Goal: Transaction & Acquisition: Subscribe to service/newsletter

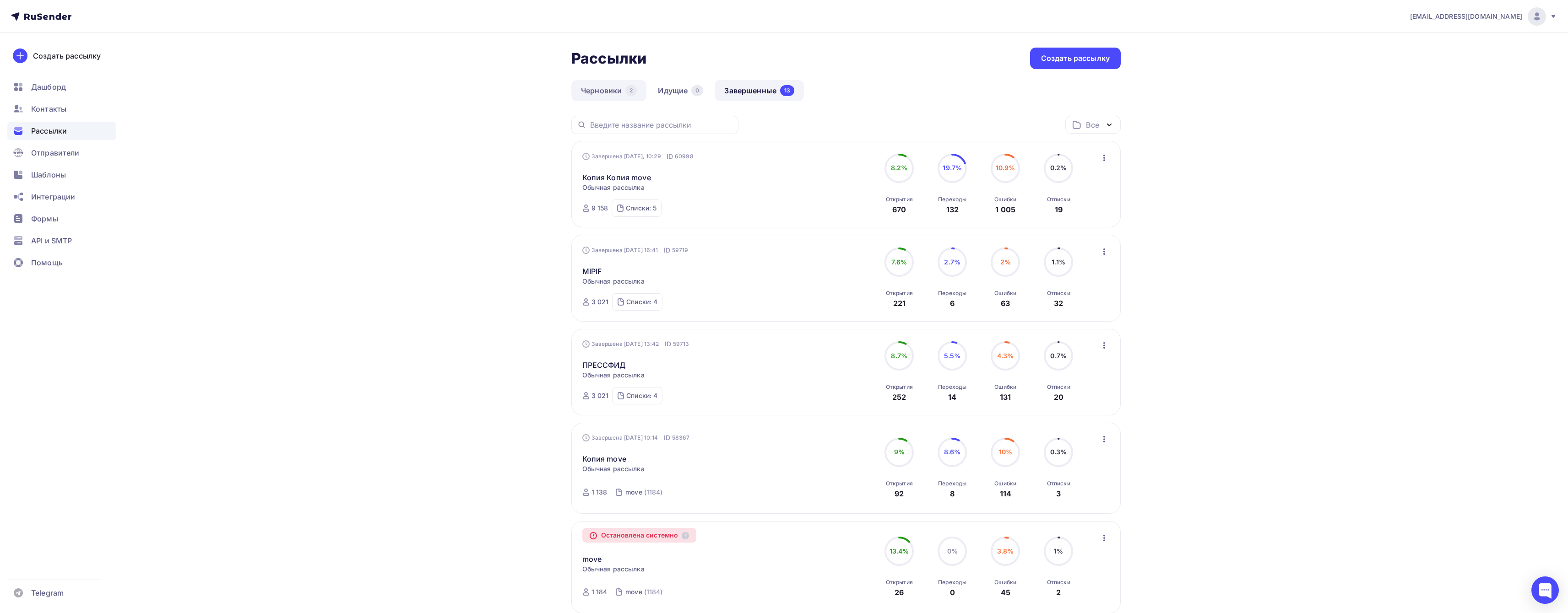
click at [624, 90] on link "Черновики 2" at bounding box center [609, 90] width 75 height 21
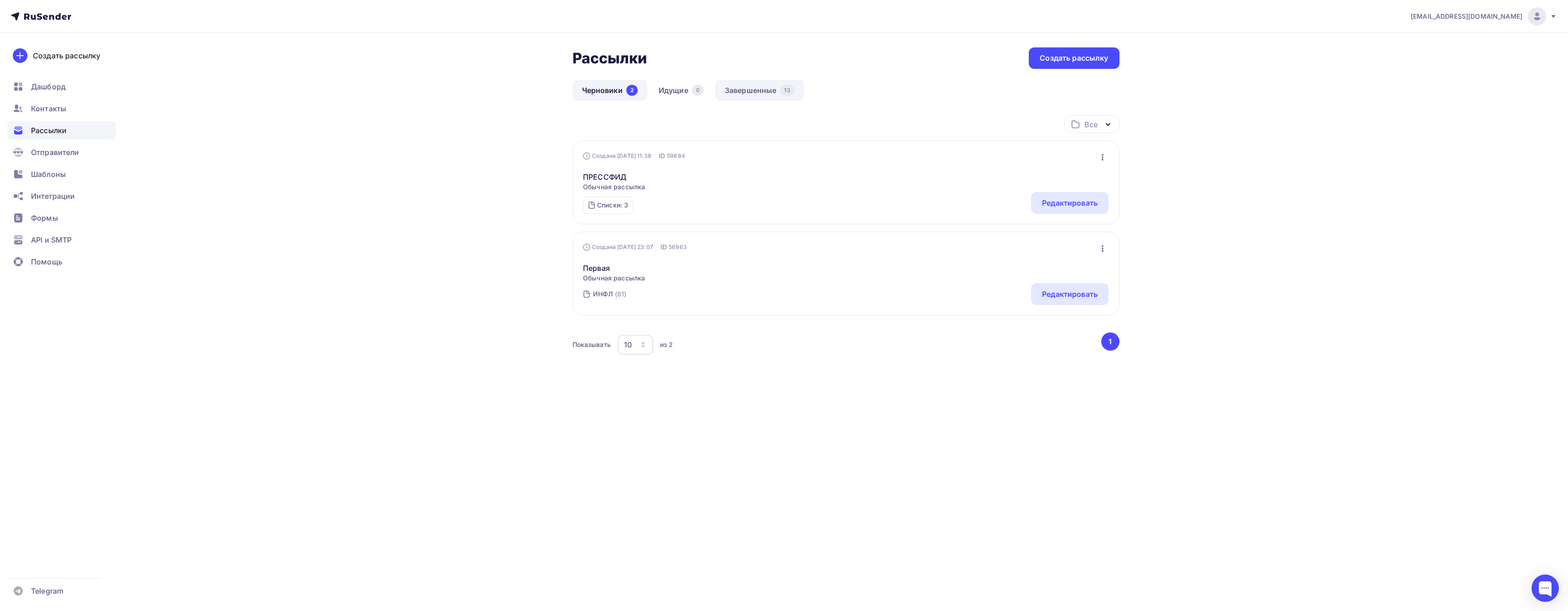
click at [767, 92] on link "Завершенные 13" at bounding box center [760, 90] width 89 height 21
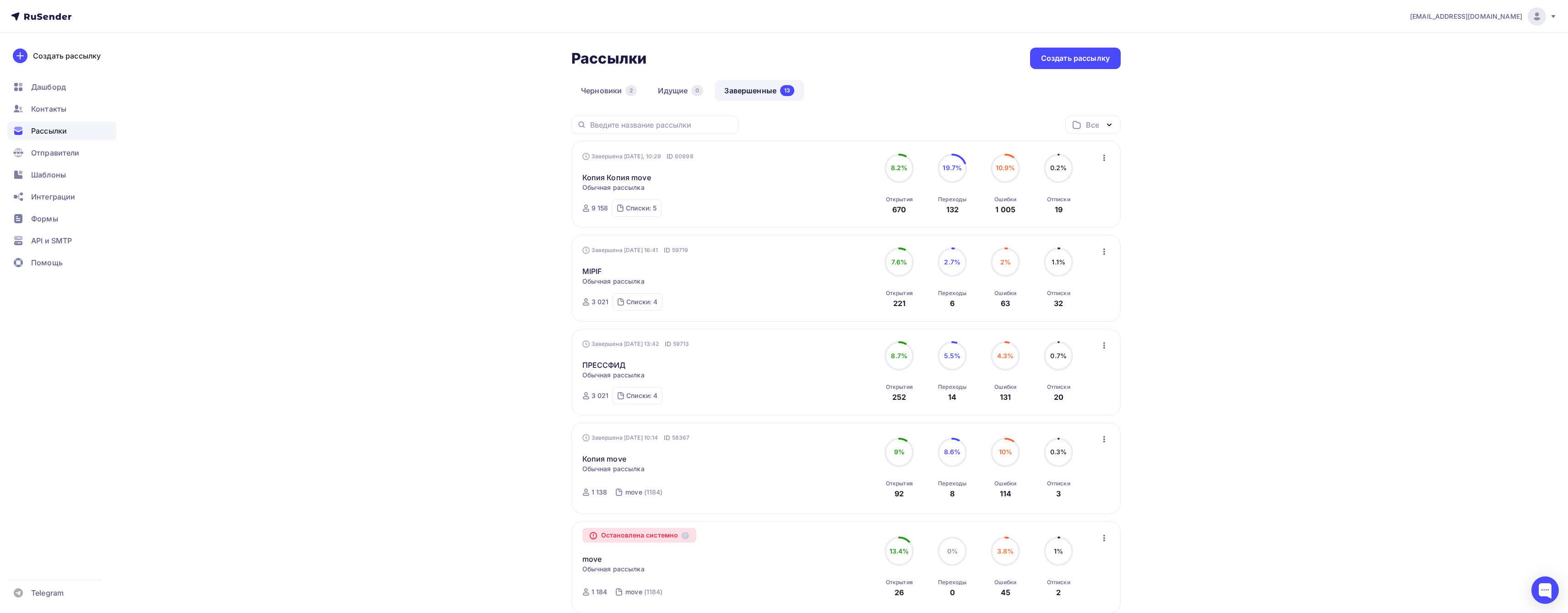
click at [1102, 156] on icon "button" at bounding box center [1104, 158] width 11 height 11
click at [1074, 219] on div "Копировать в новую" at bounding box center [1062, 218] width 94 height 11
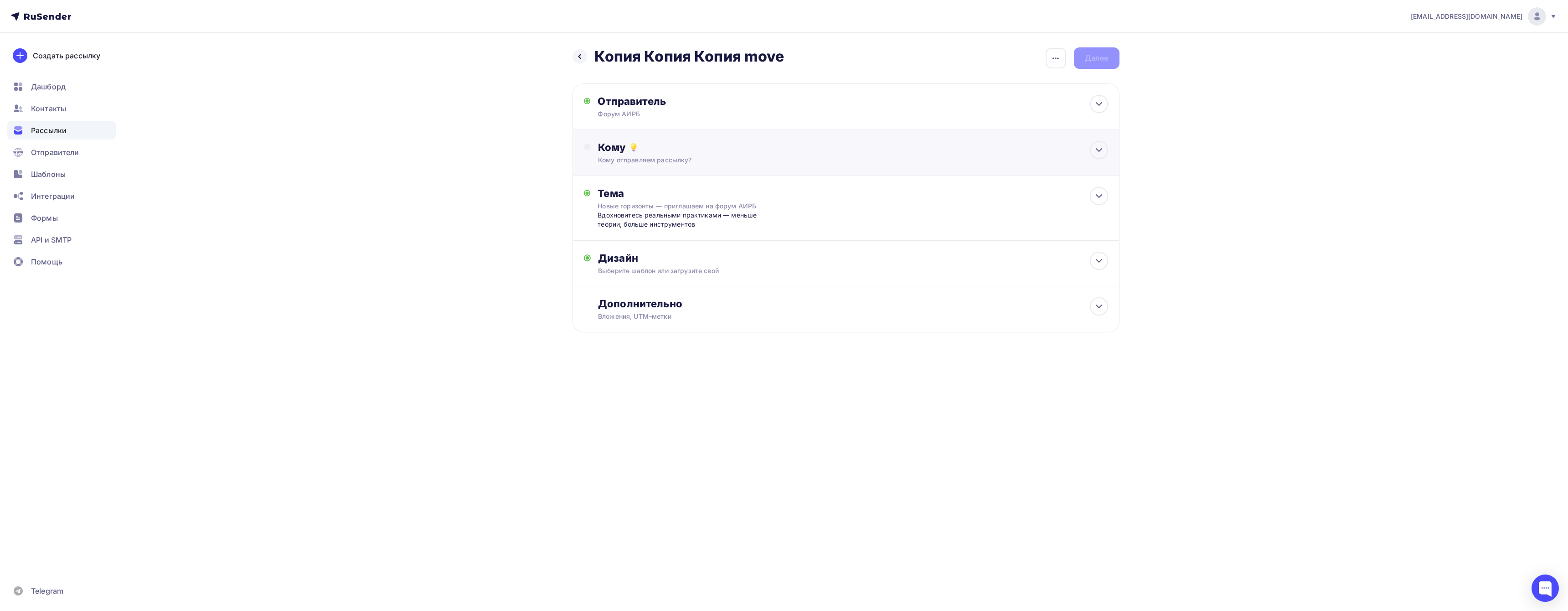
click at [847, 155] on div "Кому отправляем рассылку?" at bounding box center [827, 160] width 459 height 9
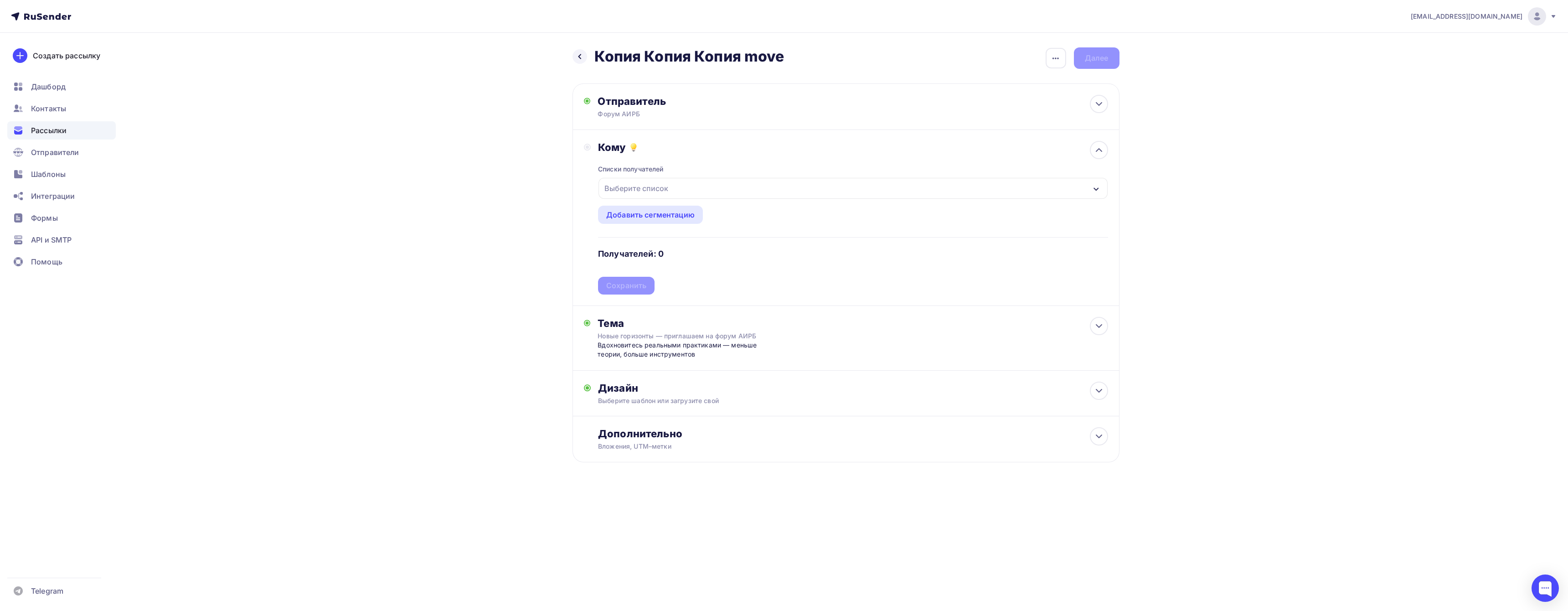
click at [654, 194] on div "Выберите список" at bounding box center [636, 188] width 71 height 16
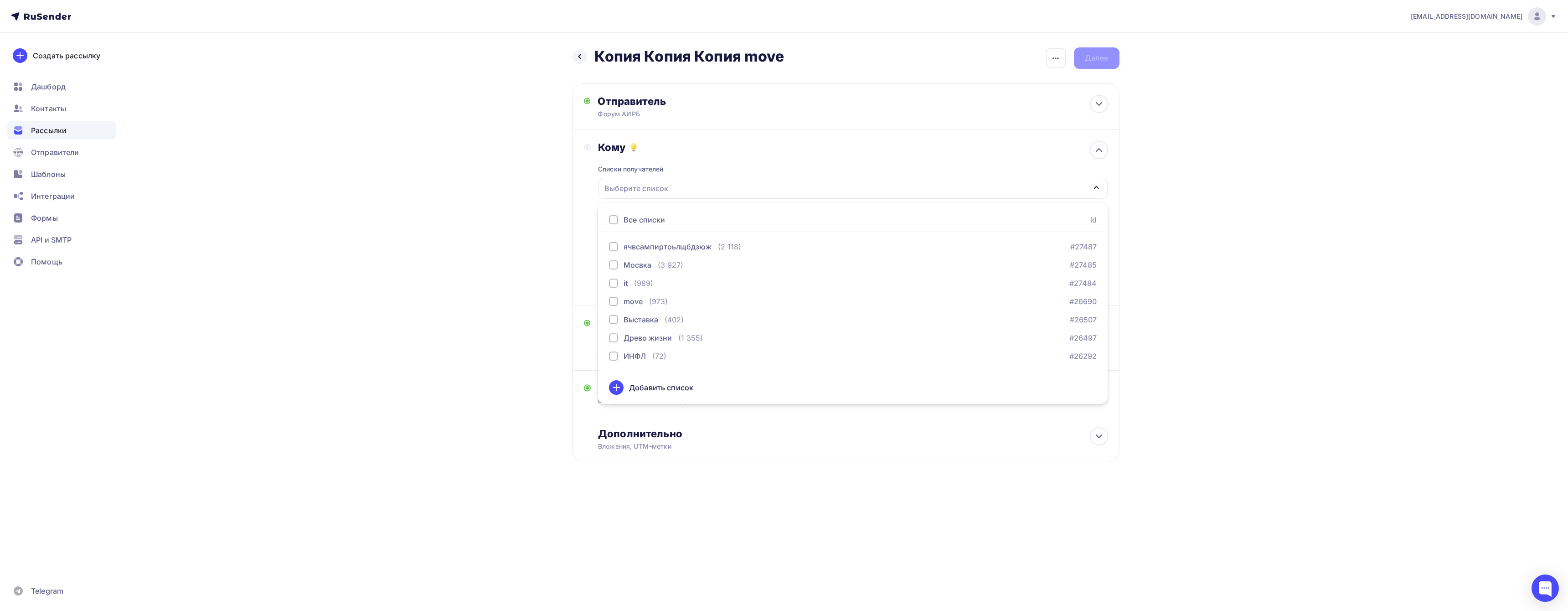
click at [645, 222] on div "Все списки" at bounding box center [644, 220] width 41 height 11
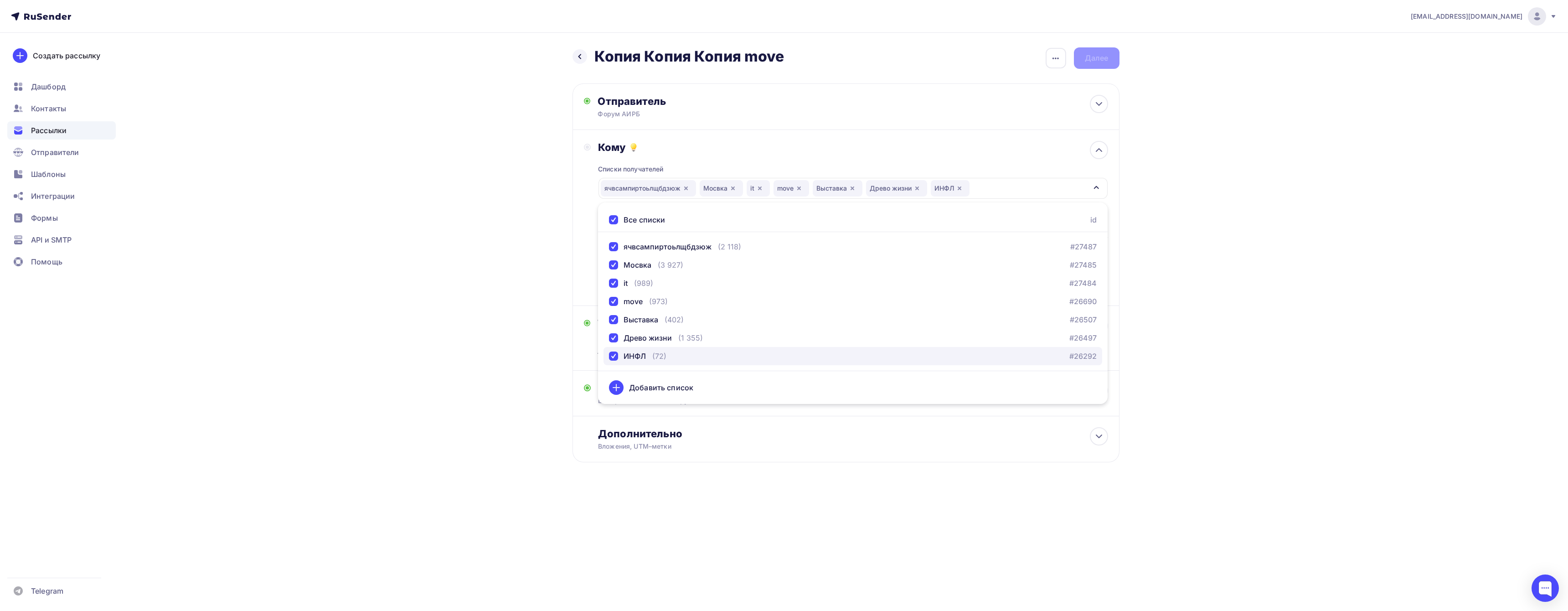
click at [636, 352] on div "ИНФЛ" at bounding box center [634, 356] width 23 height 11
click at [808, 491] on div "Назад Копия Копия Копия move Копия Копия Копия move Закончить позже Переименова…" at bounding box center [784, 277] width 747 height 489
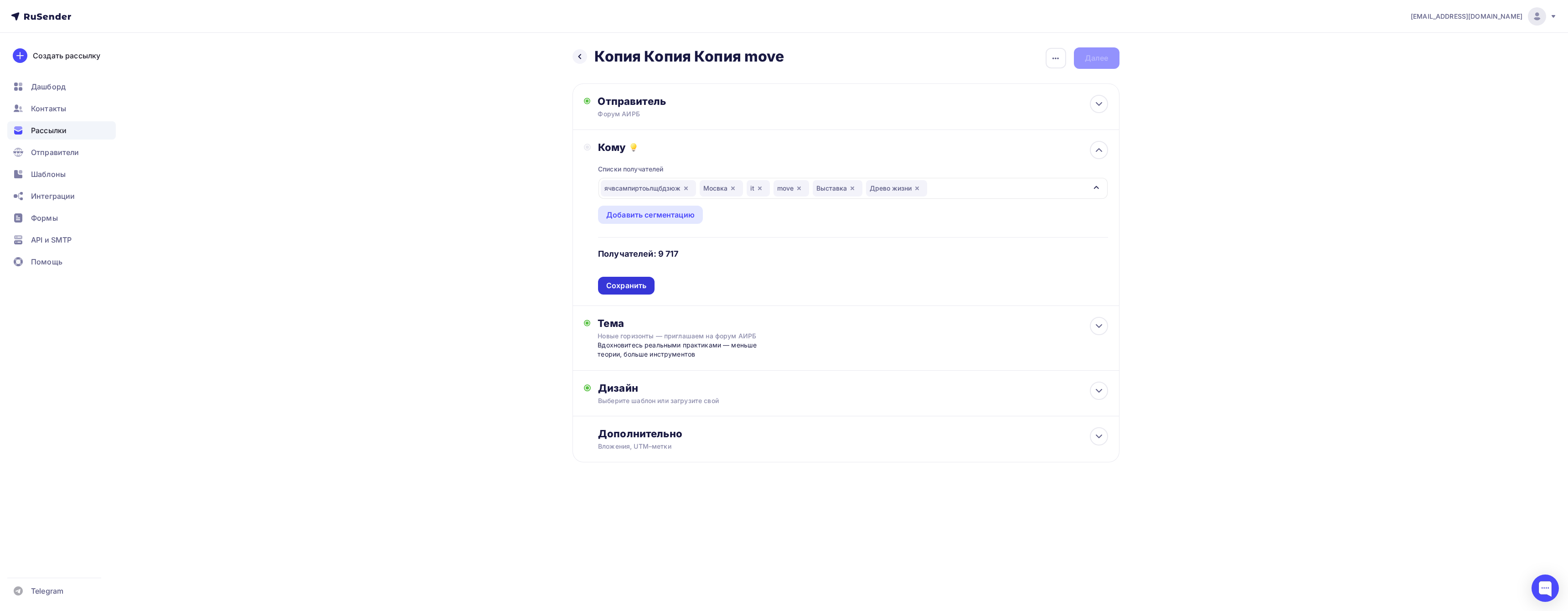
click at [646, 282] on div "Сохранить" at bounding box center [626, 286] width 40 height 10
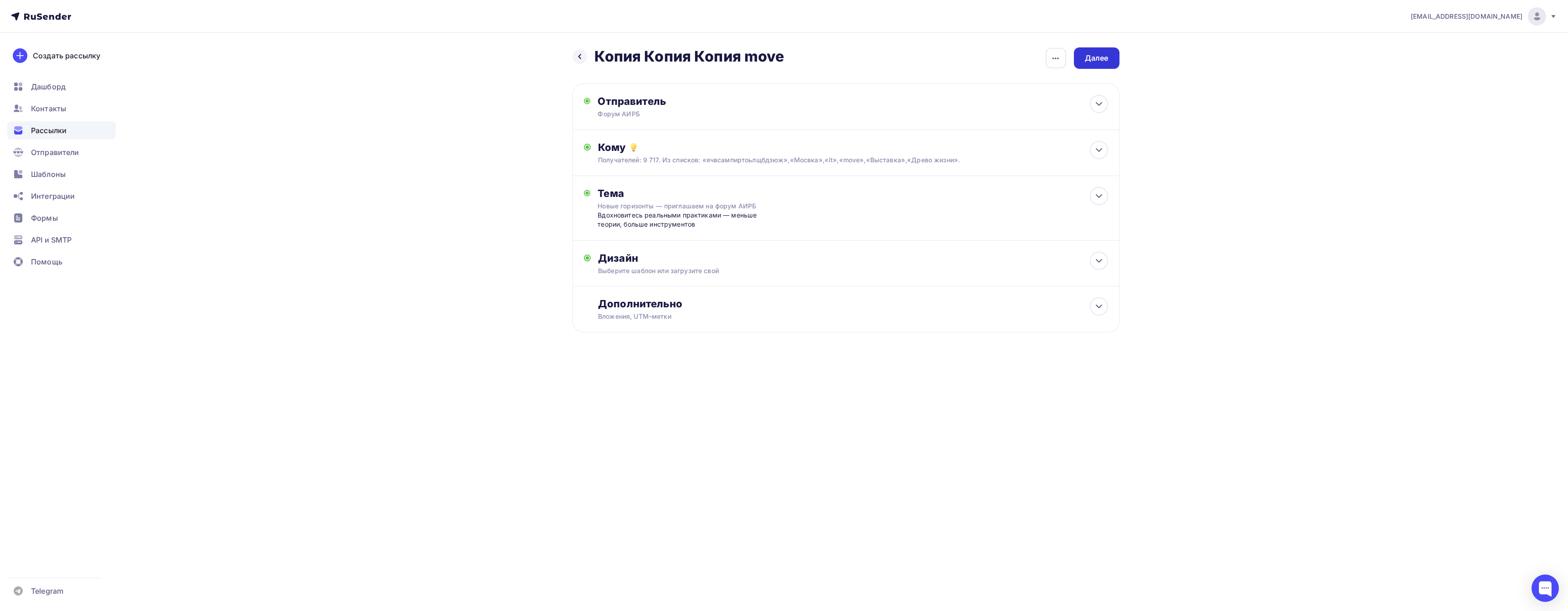
click at [1096, 63] on div "Далее" at bounding box center [1096, 58] width 24 height 10
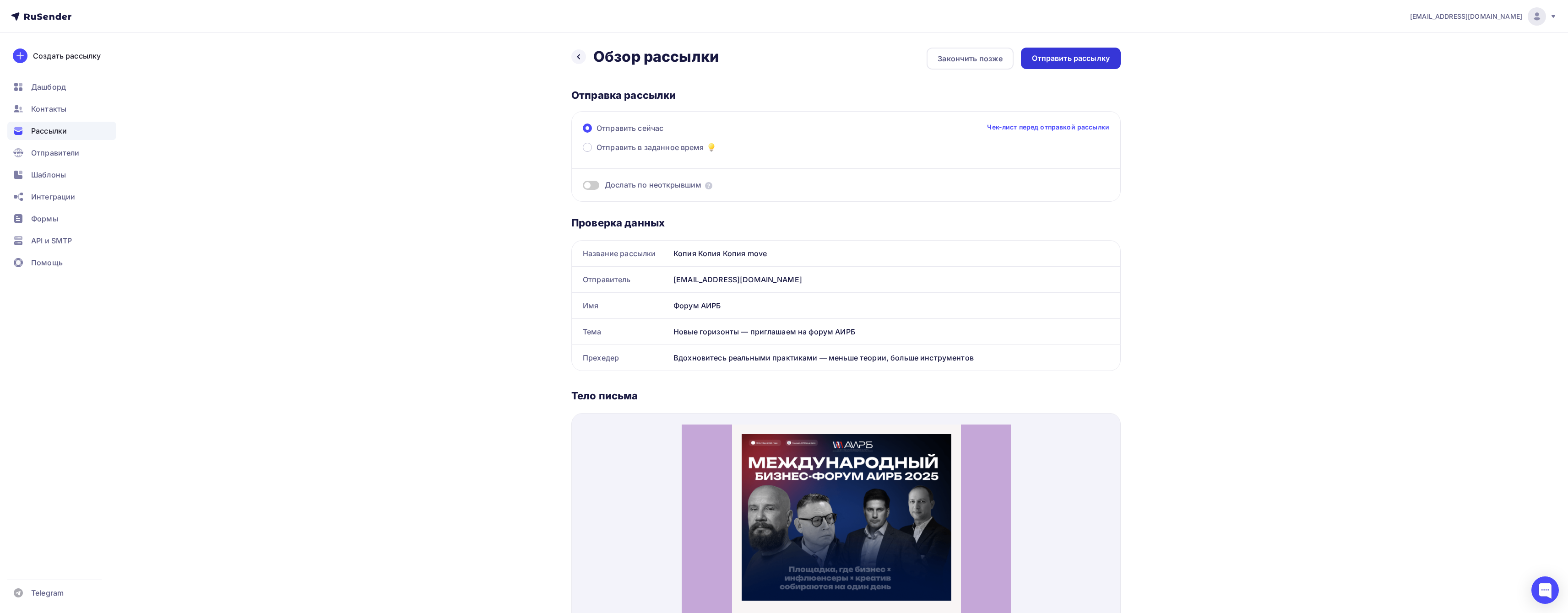
click at [1097, 64] on div "Отправить рассылку" at bounding box center [1070, 58] width 100 height 21
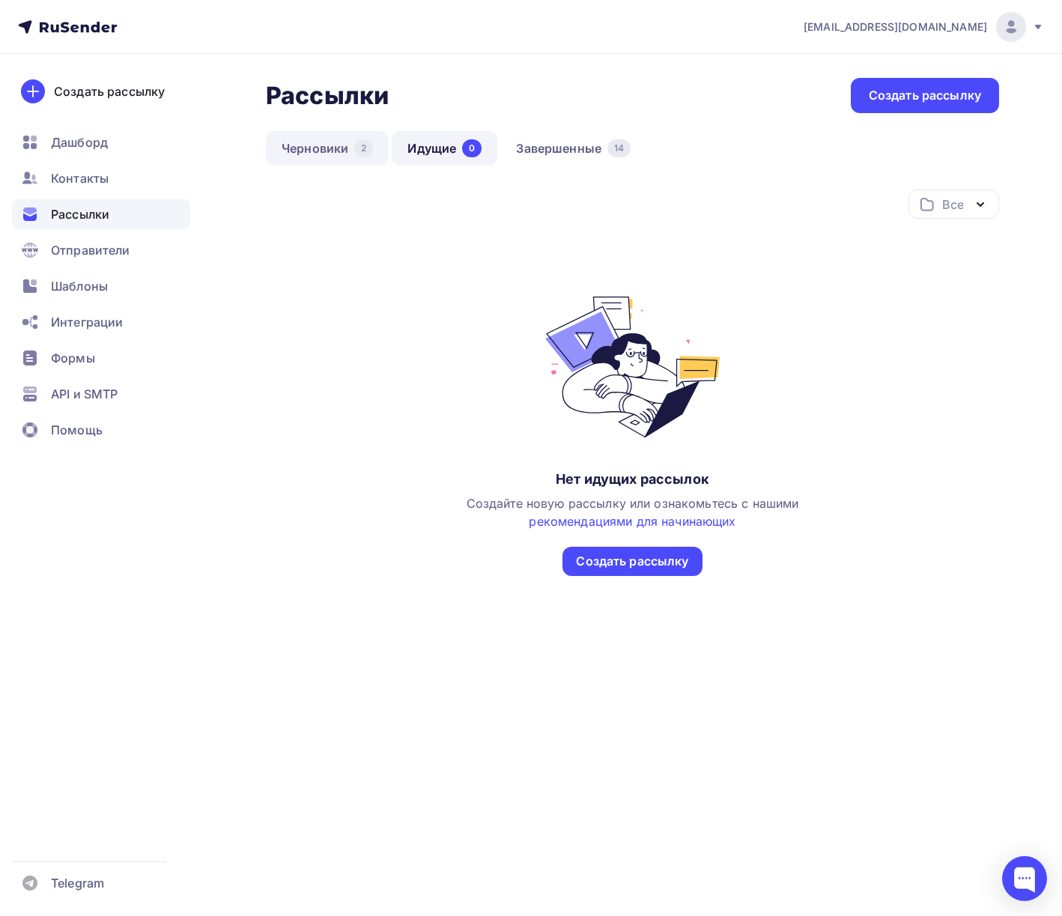
click at [306, 149] on link "Черновики 2" at bounding box center [327, 148] width 123 height 34
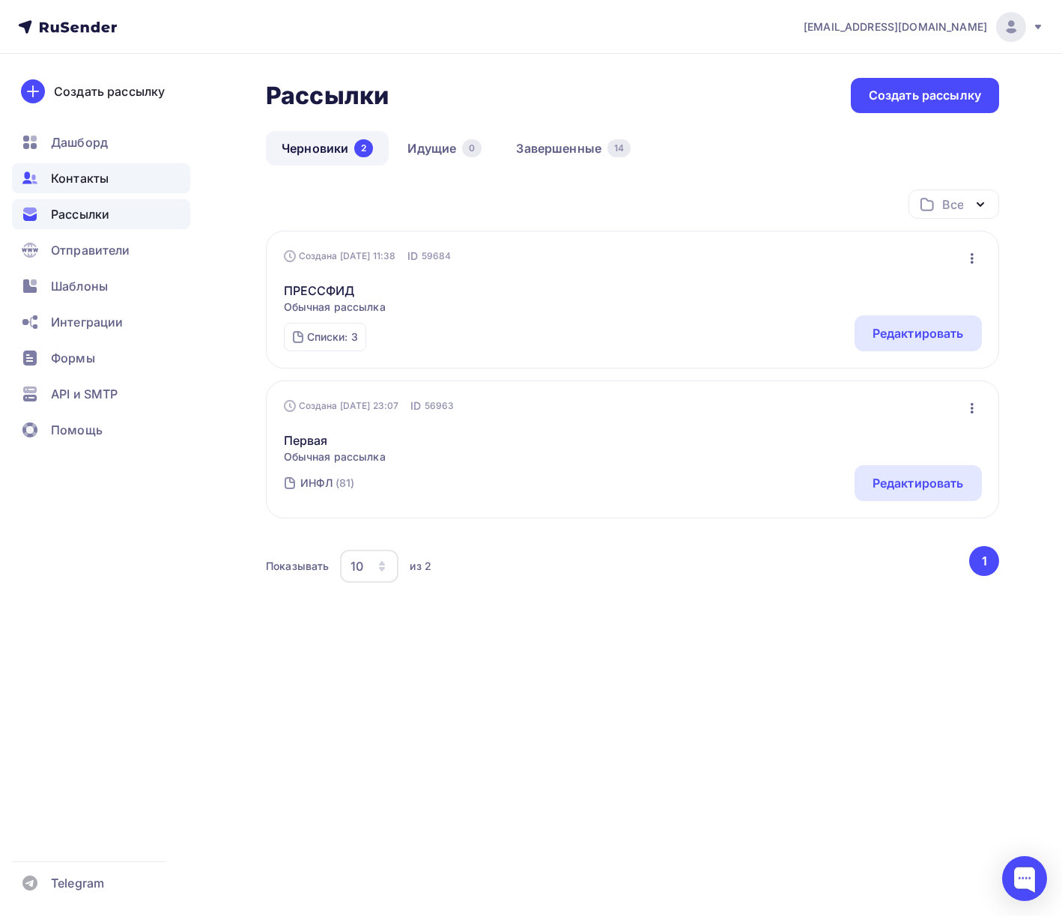
click at [131, 172] on div "Контакты" at bounding box center [101, 178] width 178 height 30
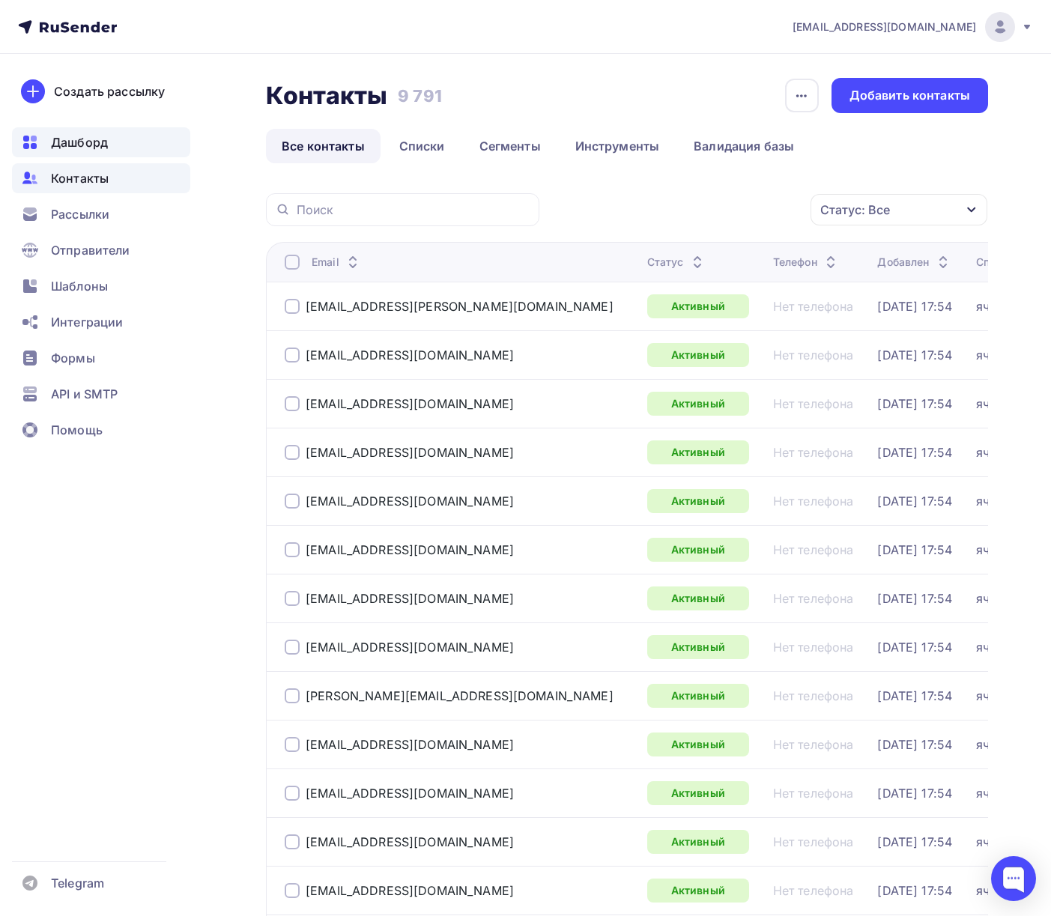
click at [126, 147] on div "Дашборд" at bounding box center [101, 142] width 178 height 30
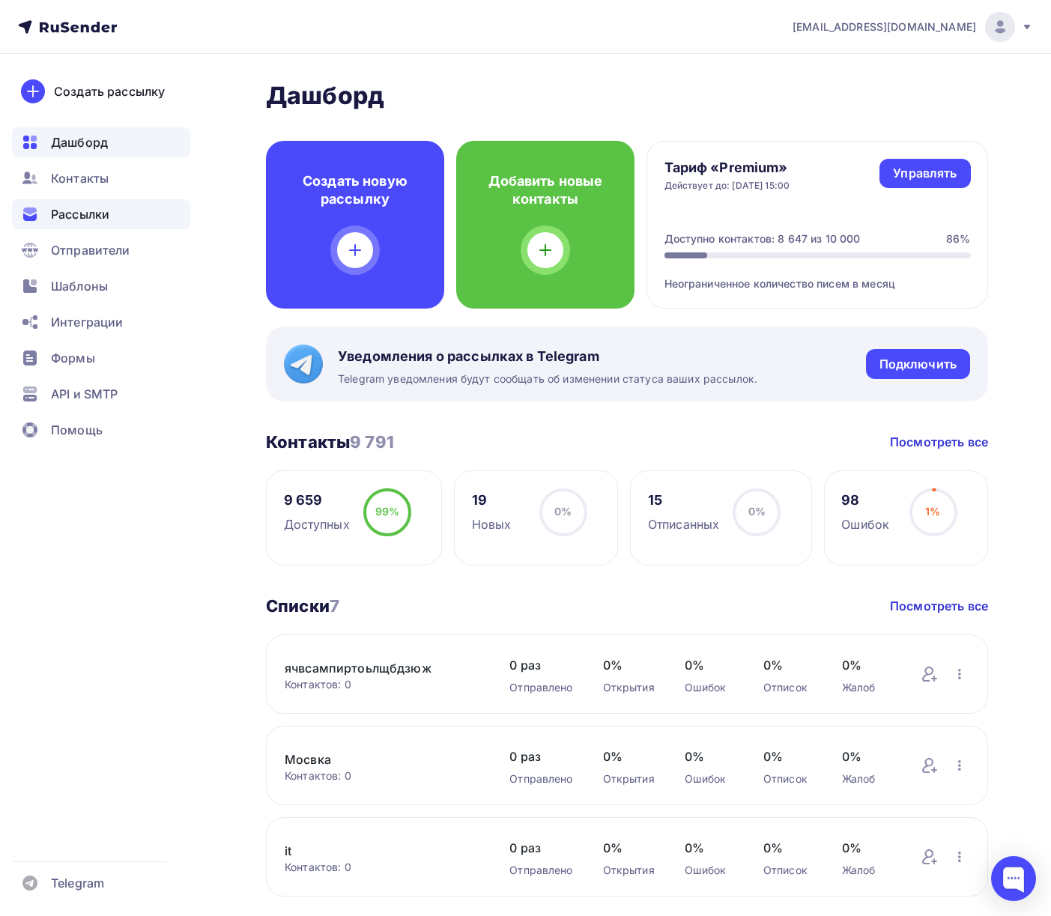
click at [99, 205] on span "Рассылки" at bounding box center [80, 214] width 58 height 18
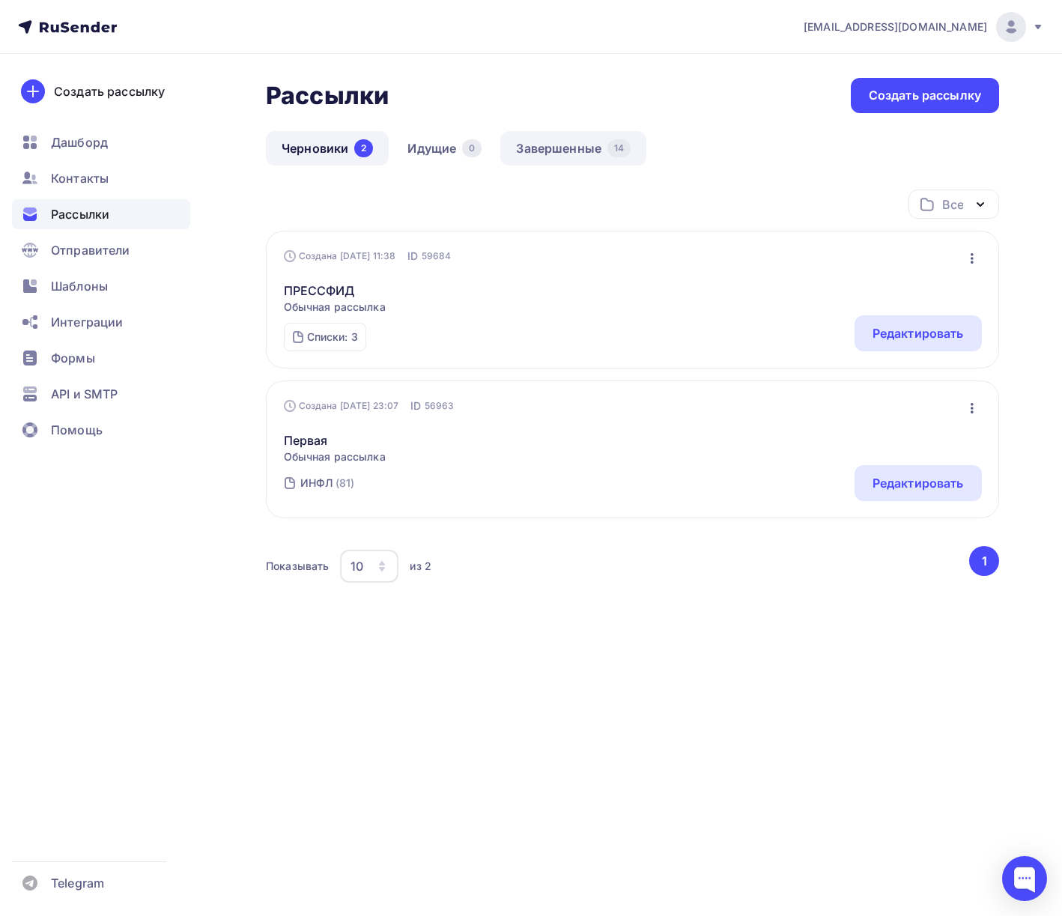
click at [553, 151] on link "Завершенные 14" at bounding box center [573, 148] width 146 height 34
